Goal: Use online tool/utility: Utilize a website feature to perform a specific function

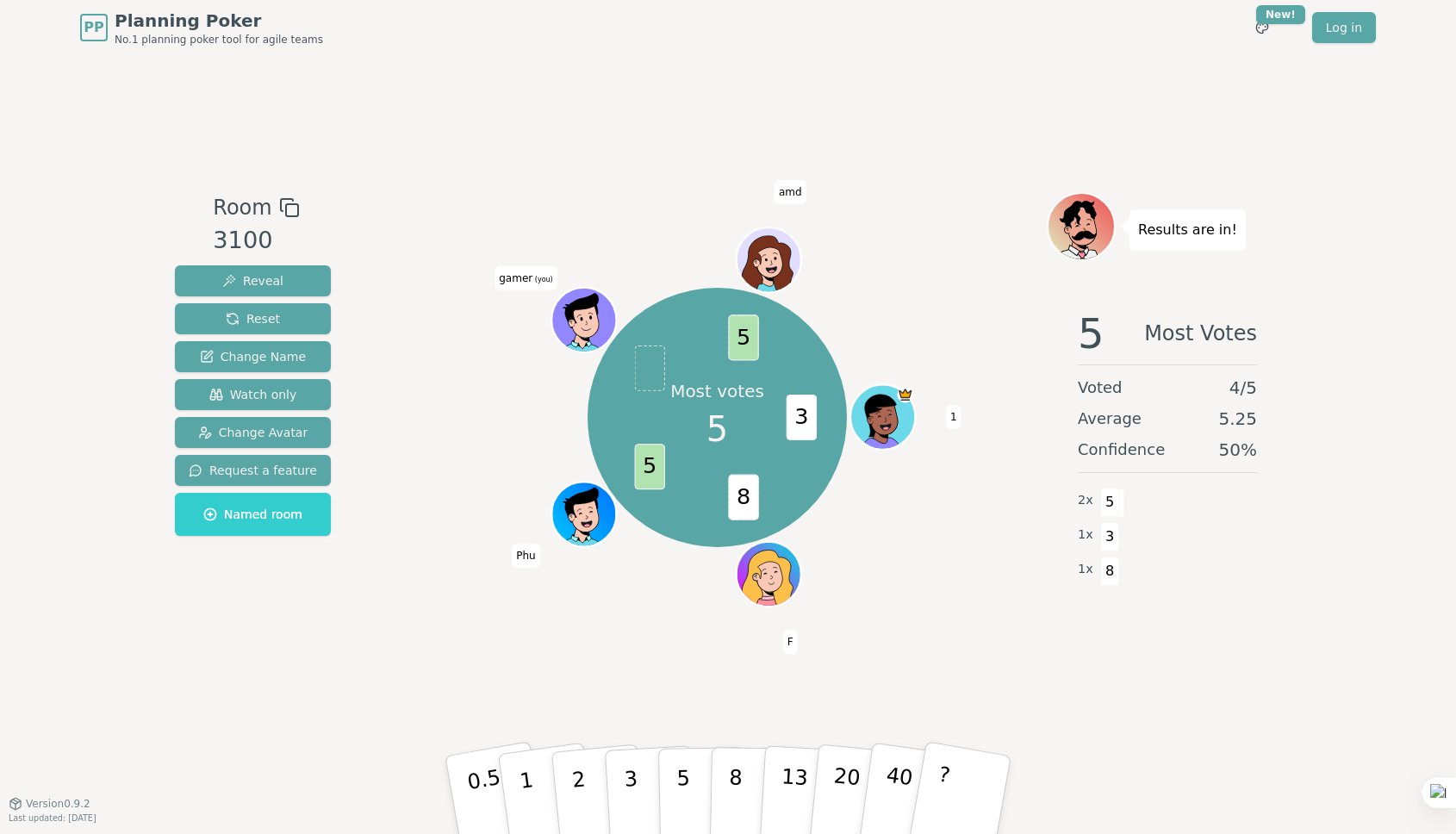
click at [673, 670] on div "Room 3100 Reveal Reset Change Name Watch only Change Avatar Request a feature N…" at bounding box center [728, 429] width 1120 height 748
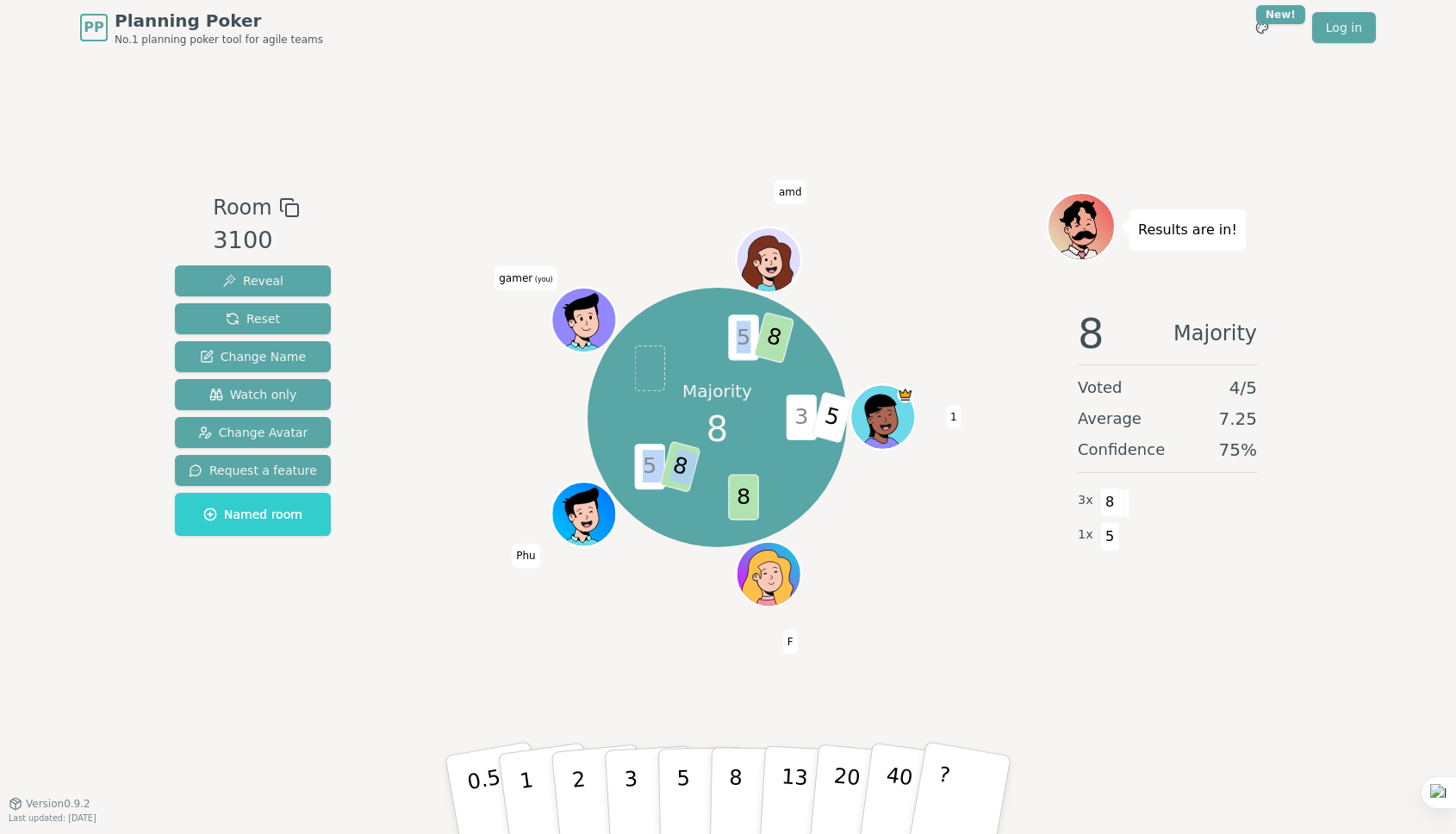
drag, startPoint x: 747, startPoint y: 496, endPoint x: 756, endPoint y: 327, distance: 169.2
click at [754, 326] on div "Majority 8 3 5 8 5 8 5 8 1 F Phu gamer (you) amd" at bounding box center [717, 417] width 259 height 259
click at [906, 309] on div "Majority 8 3 5 8 5 8 5 8 1 F Phu gamer (you) amd" at bounding box center [717, 417] width 659 height 388
click at [906, 772] on p "40" at bounding box center [897, 793] width 39 height 96
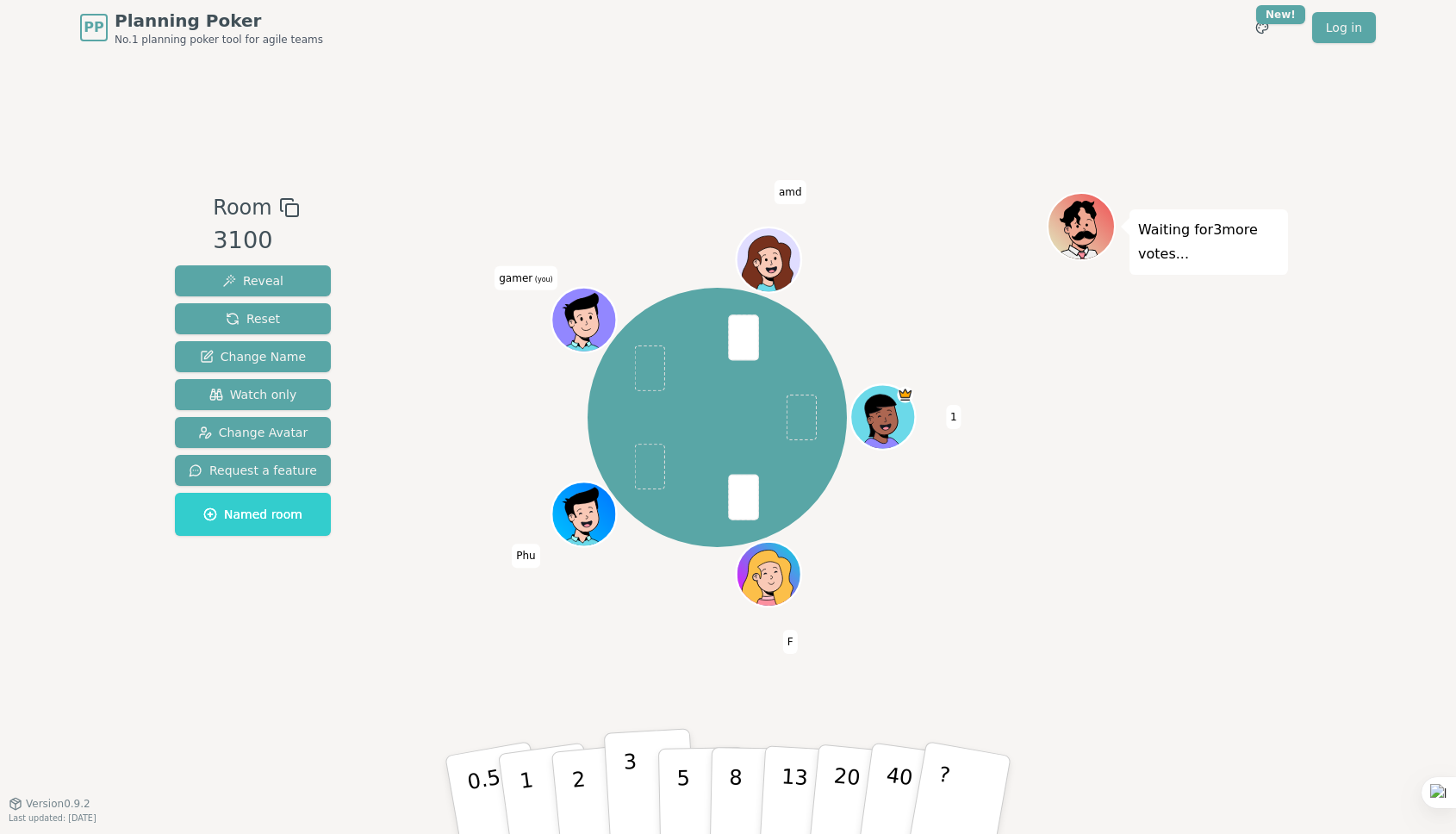
click at [632, 767] on p "3" at bounding box center [633, 795] width 19 height 94
click at [633, 771] on p "3" at bounding box center [633, 795] width 19 height 94
click at [1084, 334] on div "Waiting for F 's vote..." at bounding box center [1168, 430] width 241 height 474
drag, startPoint x: 1141, startPoint y: 333, endPoint x: 1110, endPoint y: 321, distance: 33.2
click at [1082, 308] on div "Waiting for 5 more votes..." at bounding box center [1168, 430] width 241 height 474
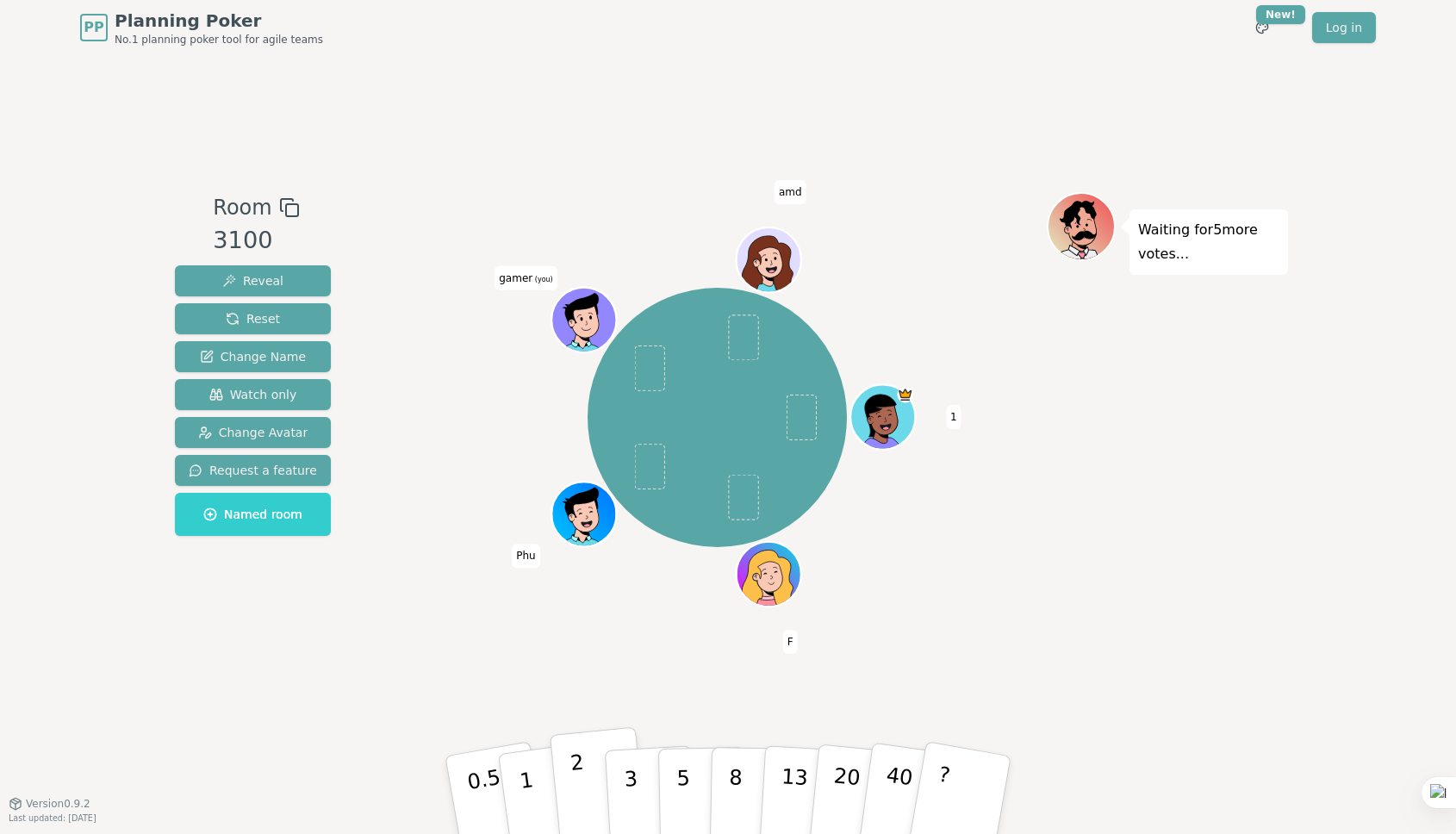
click at [577, 784] on p "2" at bounding box center [580, 796] width 22 height 94
click at [532, 775] on button "1" at bounding box center [547, 795] width 103 height 139
click at [486, 688] on div "Room 3100 Reveal Reset Change Name Watch only Change Avatar Request a feature N…" at bounding box center [728, 429] width 1120 height 748
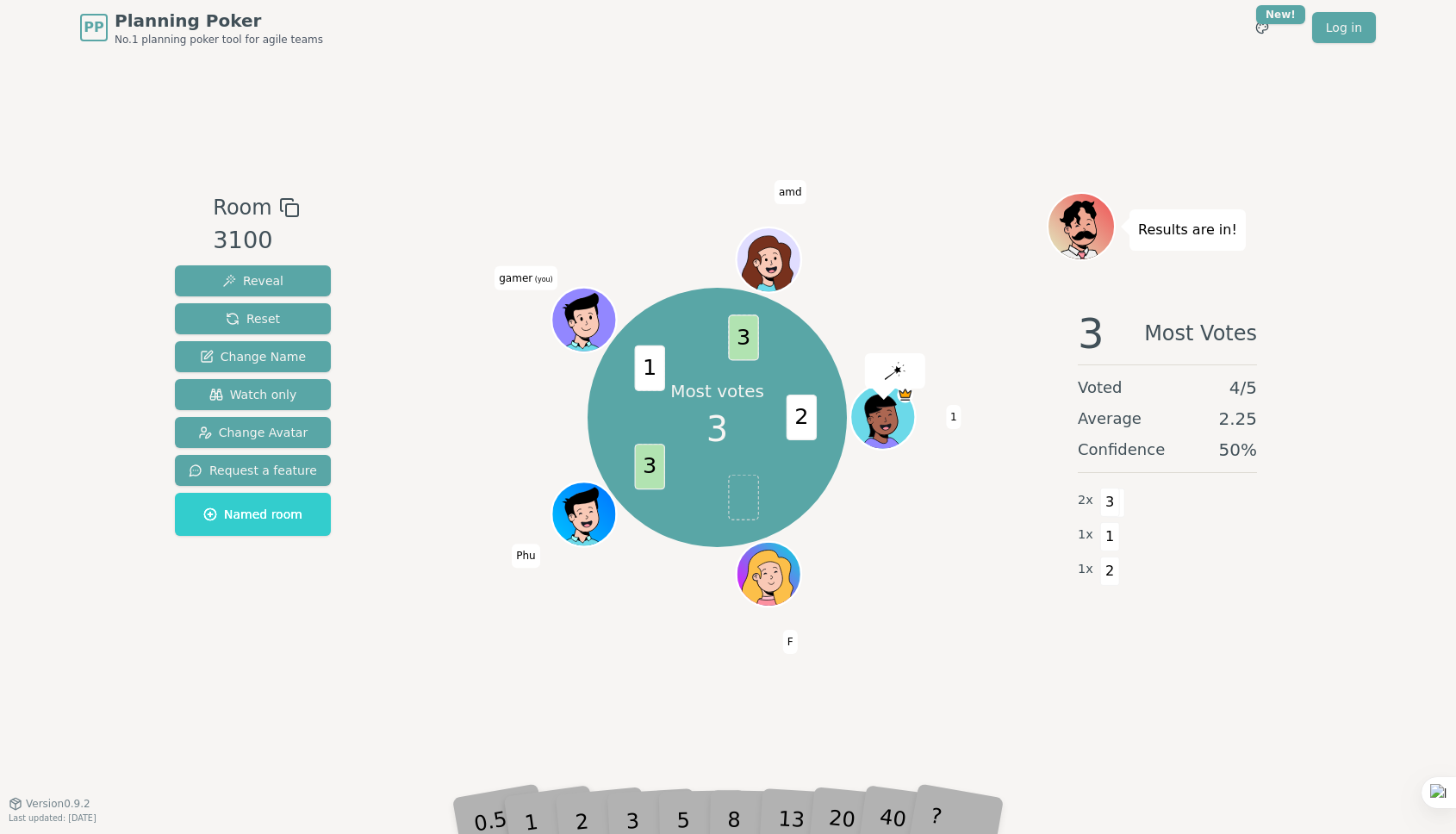
click at [984, 185] on div "Room 3100 Reveal Reset Change Name Watch only Change Avatar Request a feature N…" at bounding box center [728, 429] width 1120 height 748
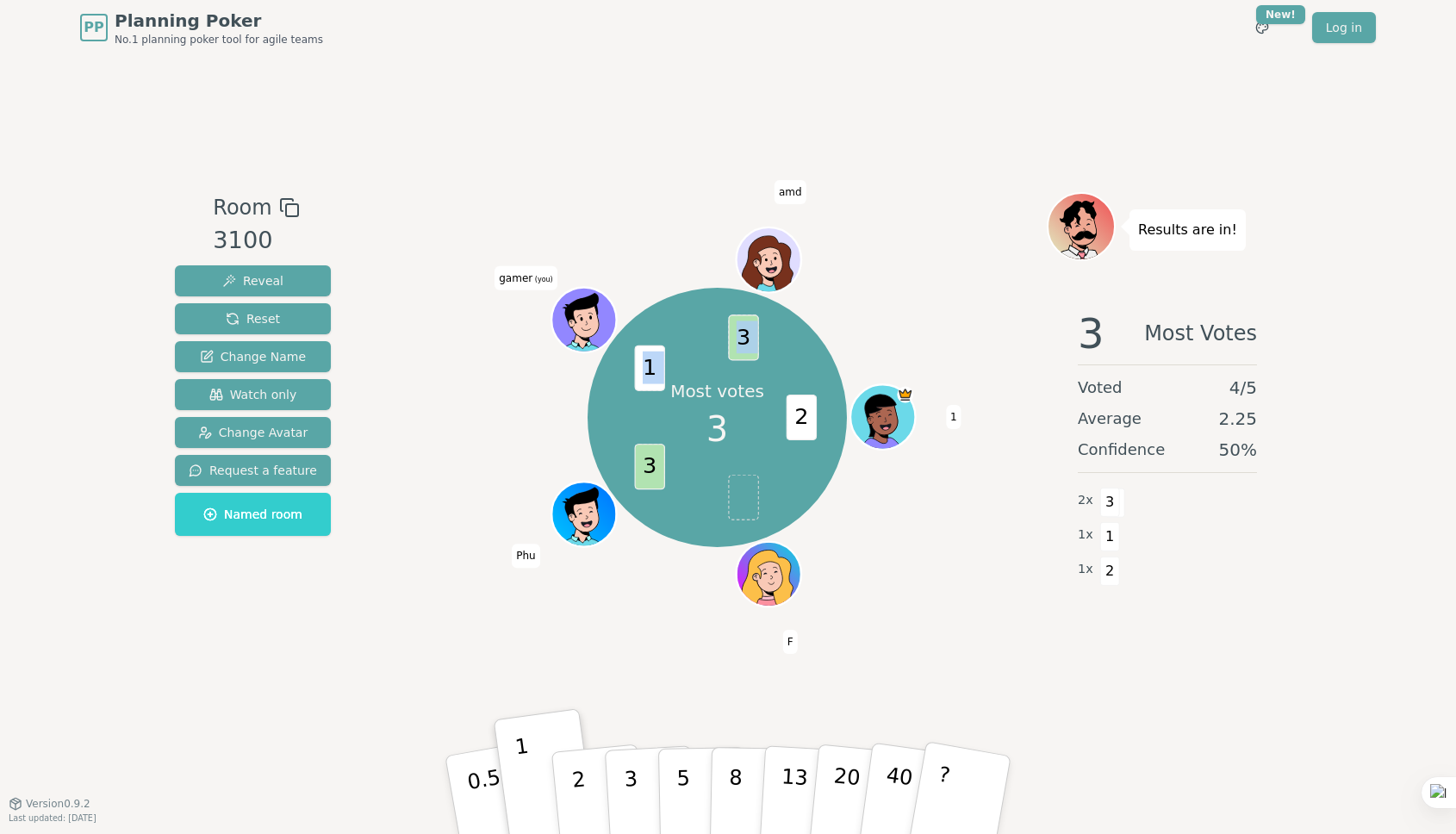
click at [847, 446] on div "Most votes 3 2 3 1 3 1 F Phu gamer (you) amd" at bounding box center [717, 417] width 259 height 259
click at [954, 264] on div "Most votes 3 2 3 1 3 1 F Phu gamer (you) amd" at bounding box center [717, 417] width 659 height 388
click at [593, 767] on button "2" at bounding box center [598, 795] width 98 height 137
